Goal: Information Seeking & Learning: Learn about a topic

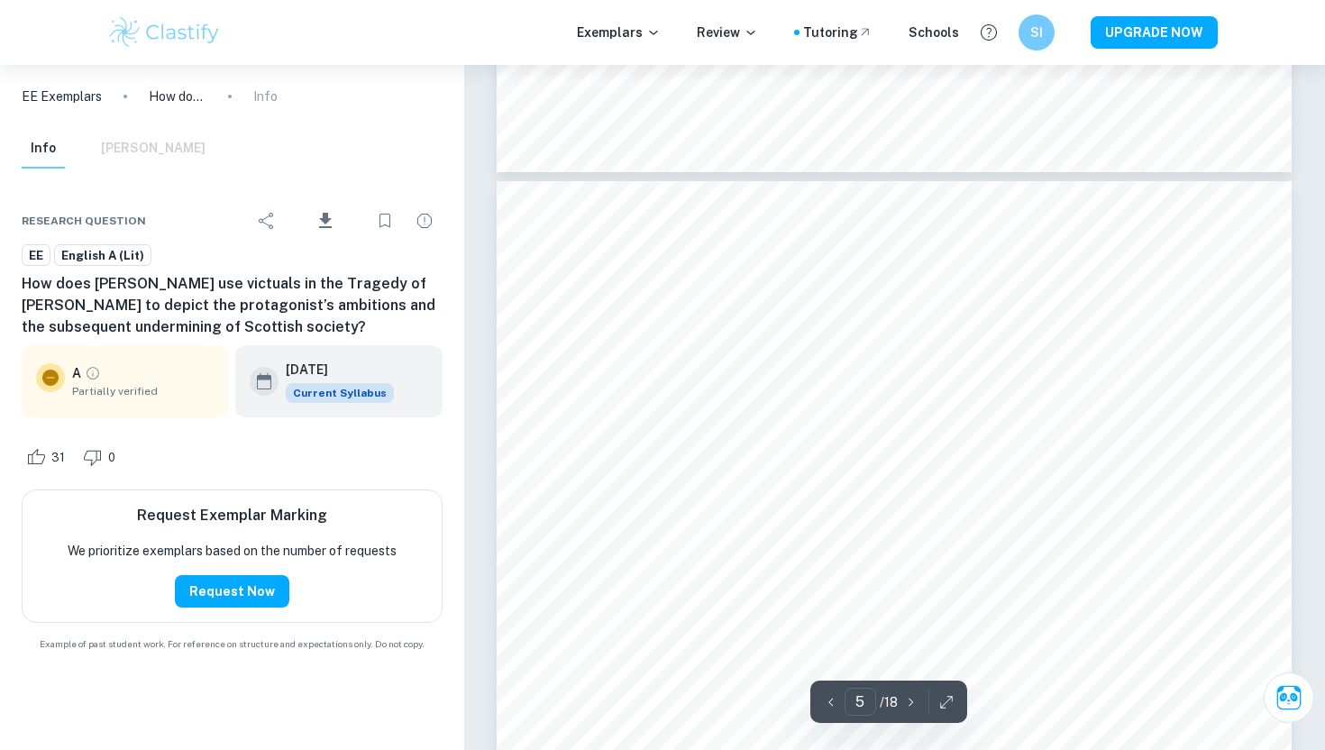
scroll to position [4397, 0]
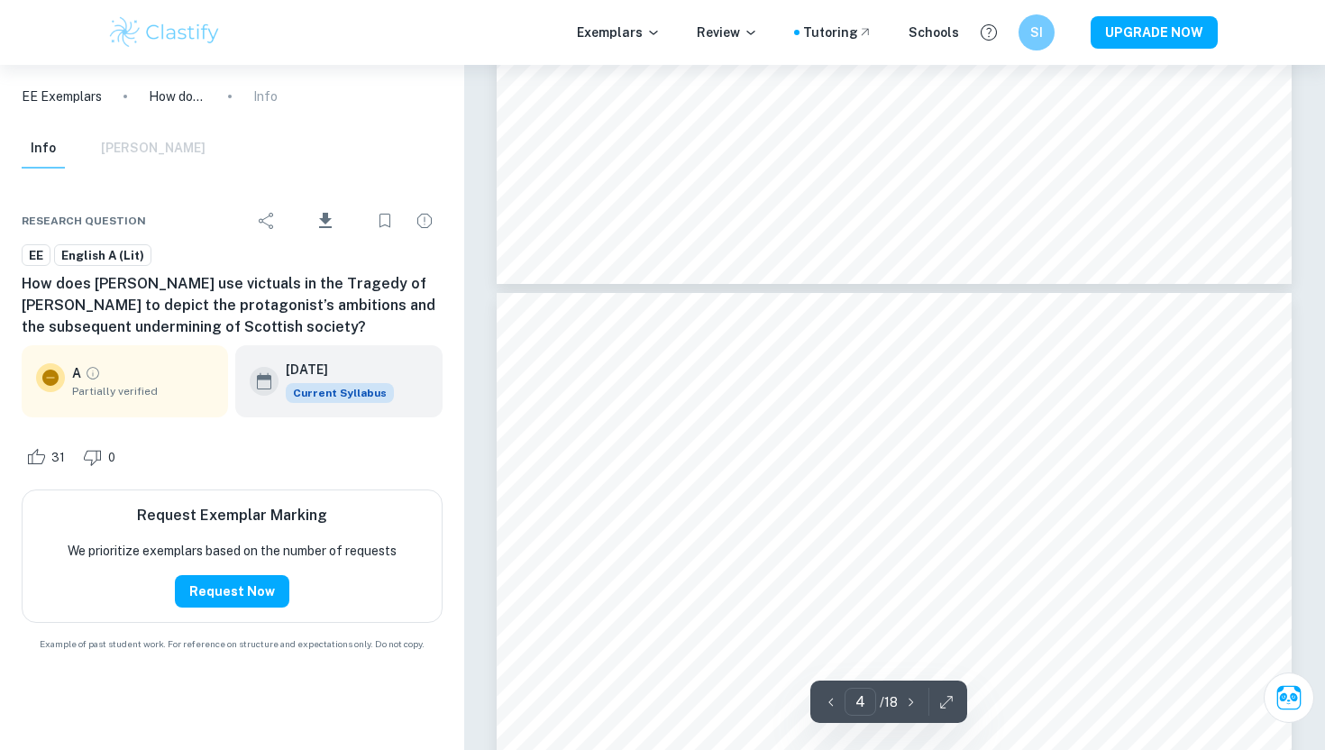
type input "3"
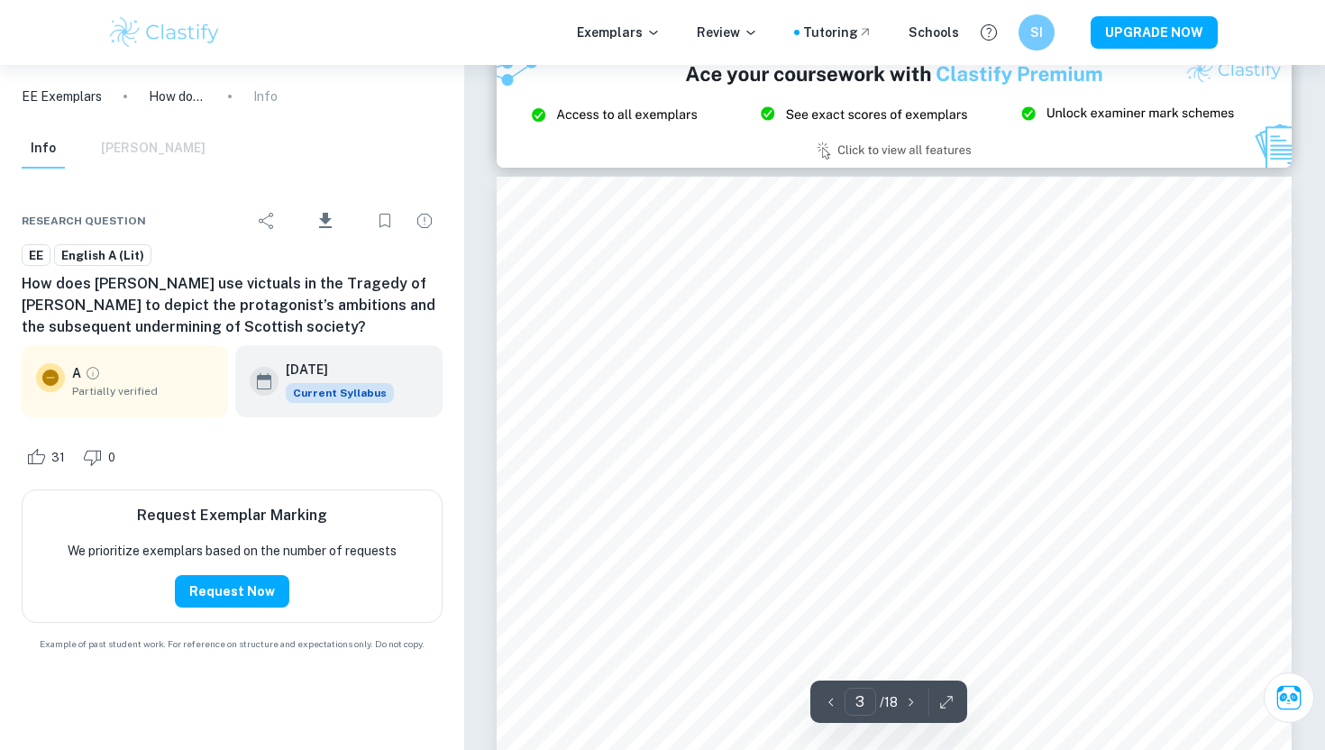
scroll to position [2434, 0]
